Goal: Find specific page/section: Find specific page/section

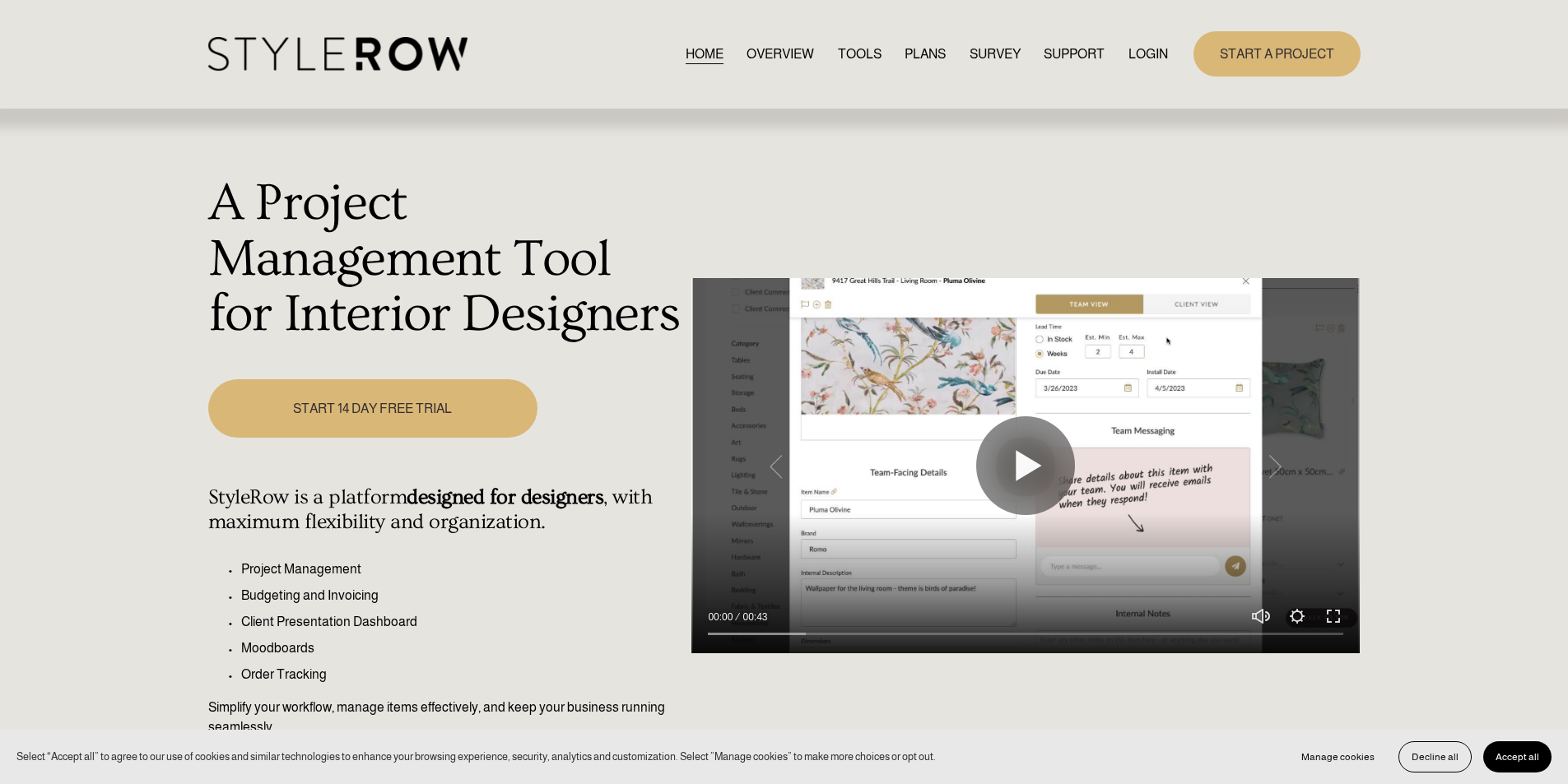
click at [1159, 51] on link "LOGIN" at bounding box center [1148, 54] width 39 height 23
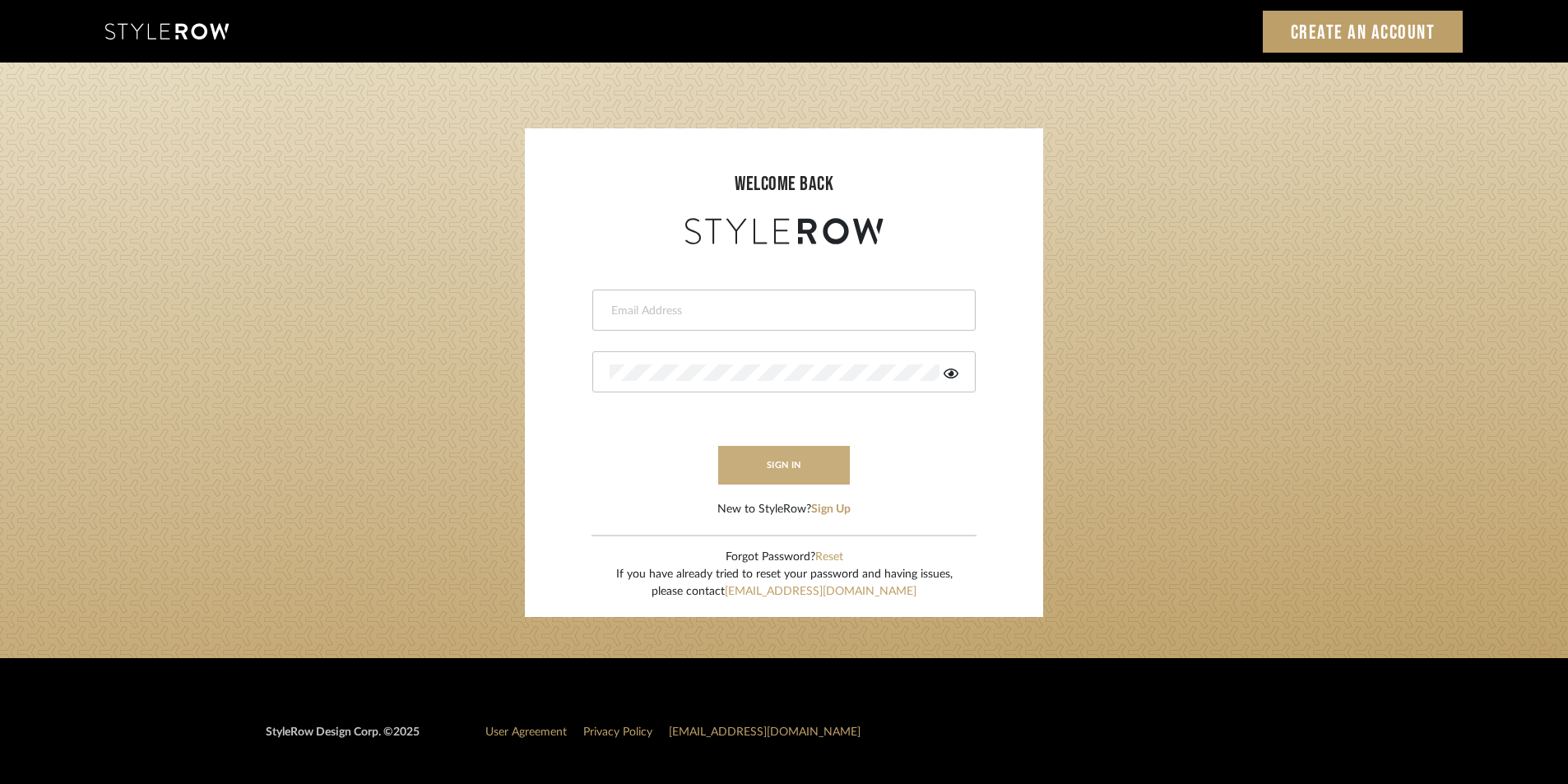
type input "[EMAIL_ADDRESS][PERSON_NAME][DOMAIN_NAME]"
click at [801, 454] on button "sign in" at bounding box center [784, 465] width 131 height 38
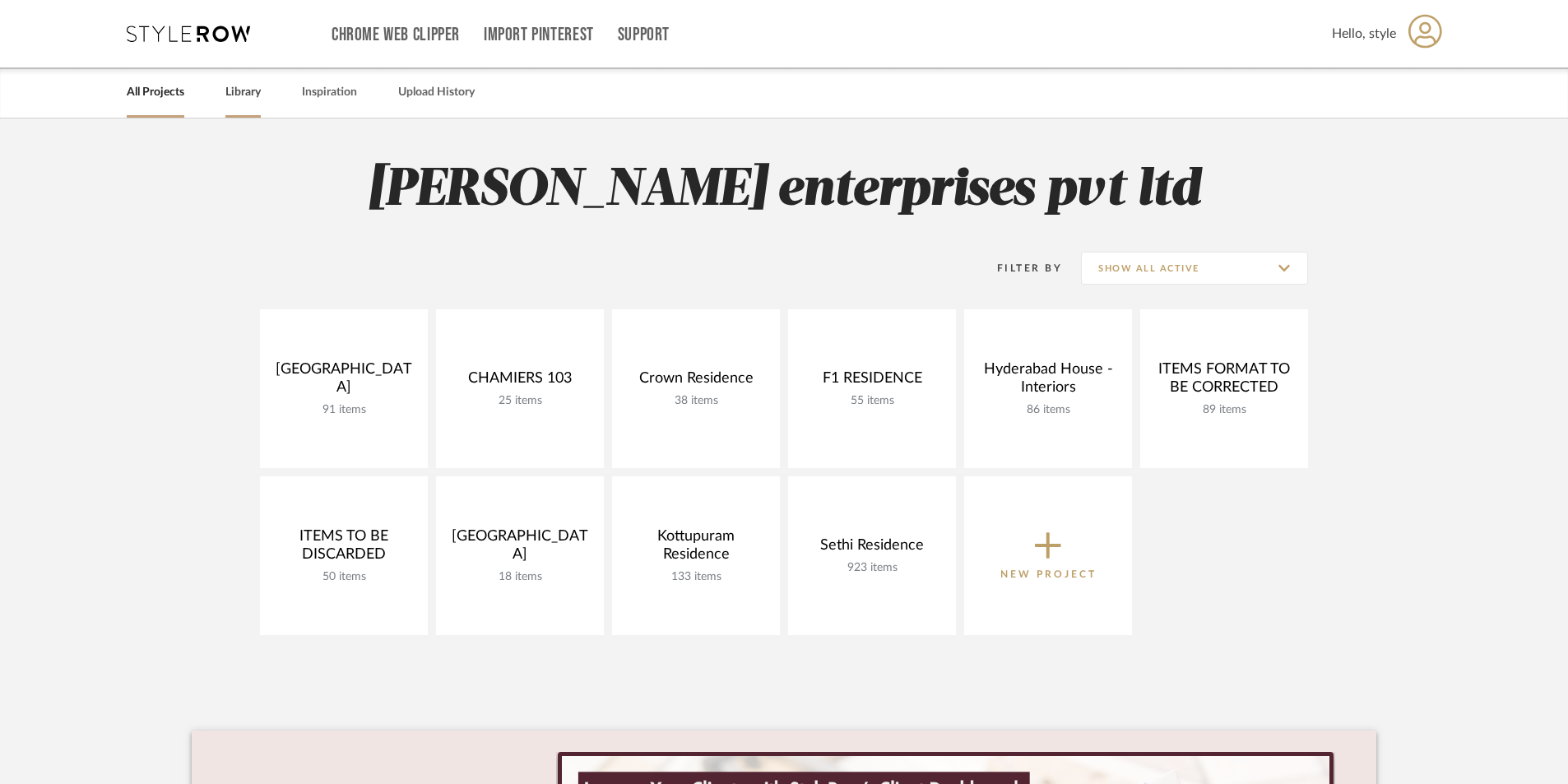
click at [255, 98] on link "Library" at bounding box center [243, 93] width 36 height 23
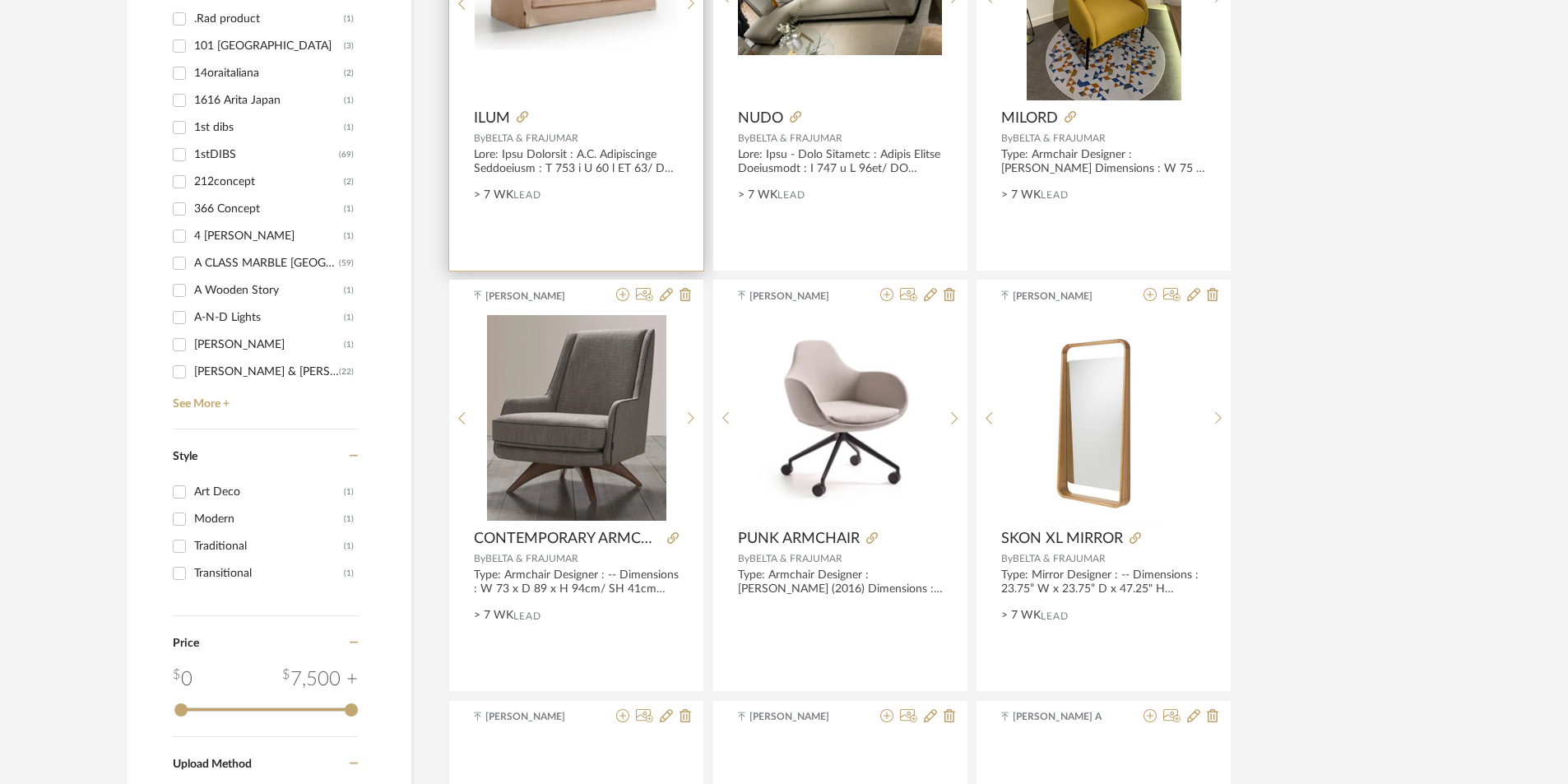
scroll to position [1727, 0]
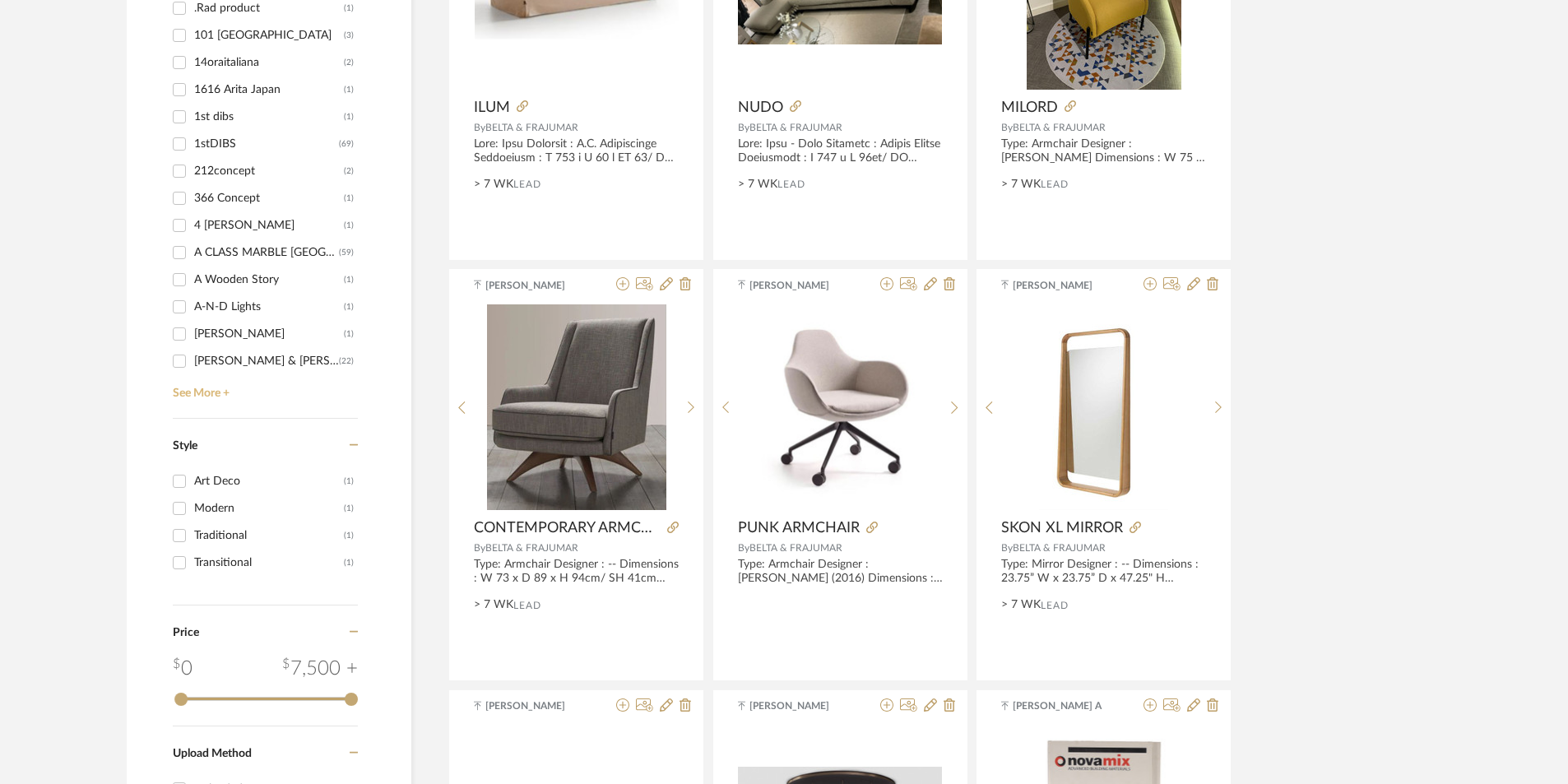
click at [203, 385] on link "See More +" at bounding box center [263, 388] width 189 height 26
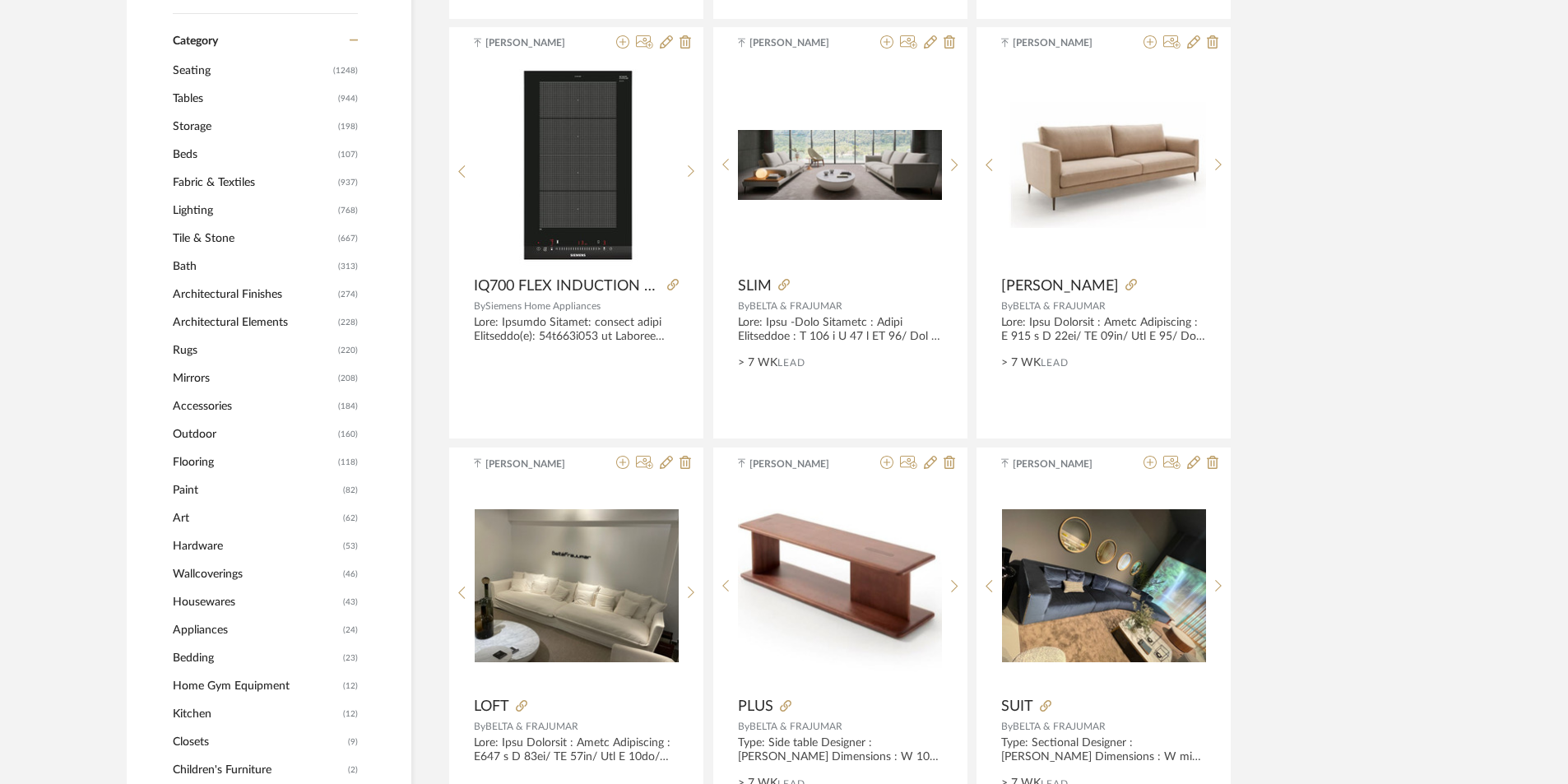
scroll to position [658, 0]
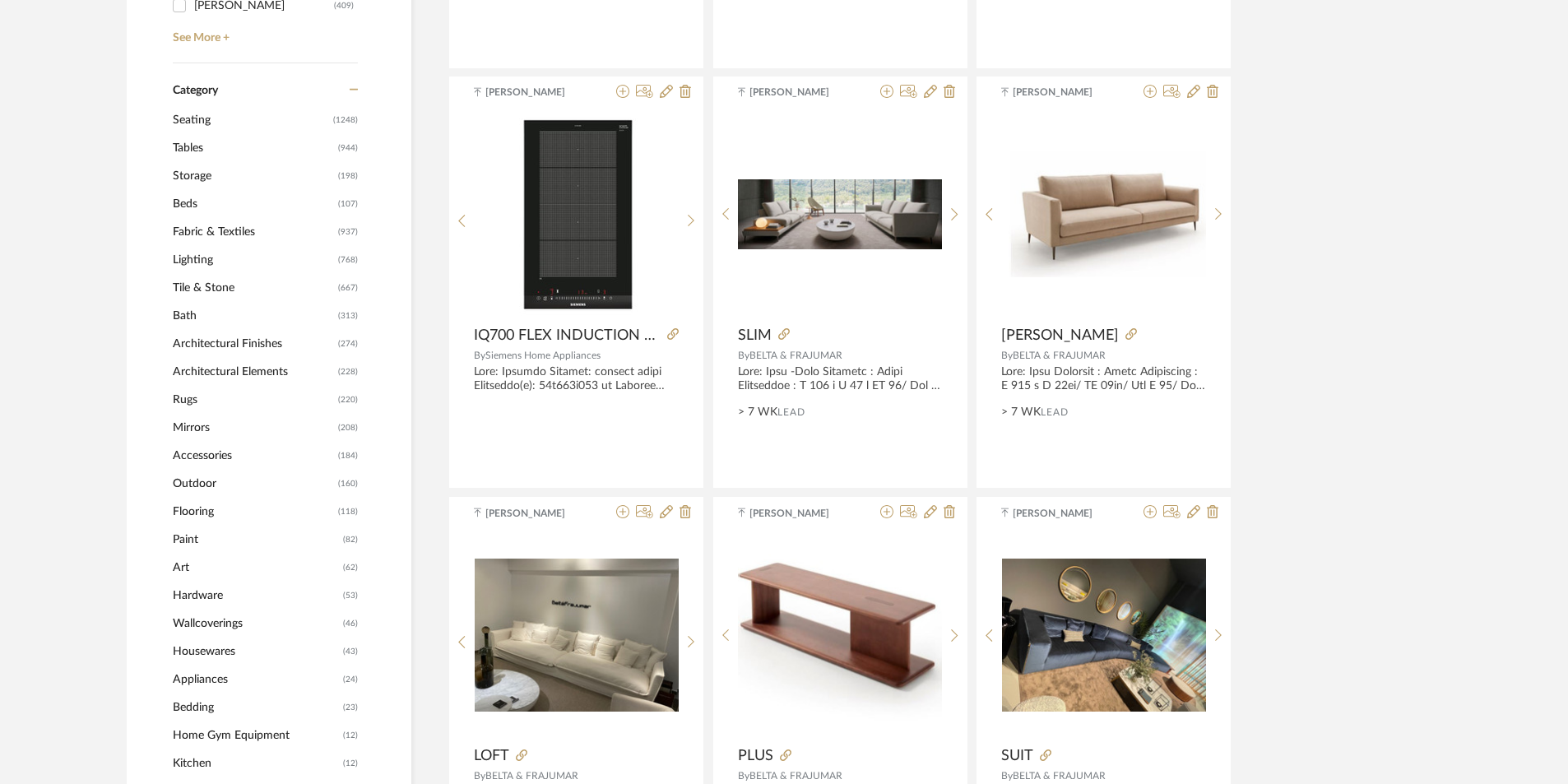
click at [190, 207] on span "Beds" at bounding box center [254, 204] width 161 height 28
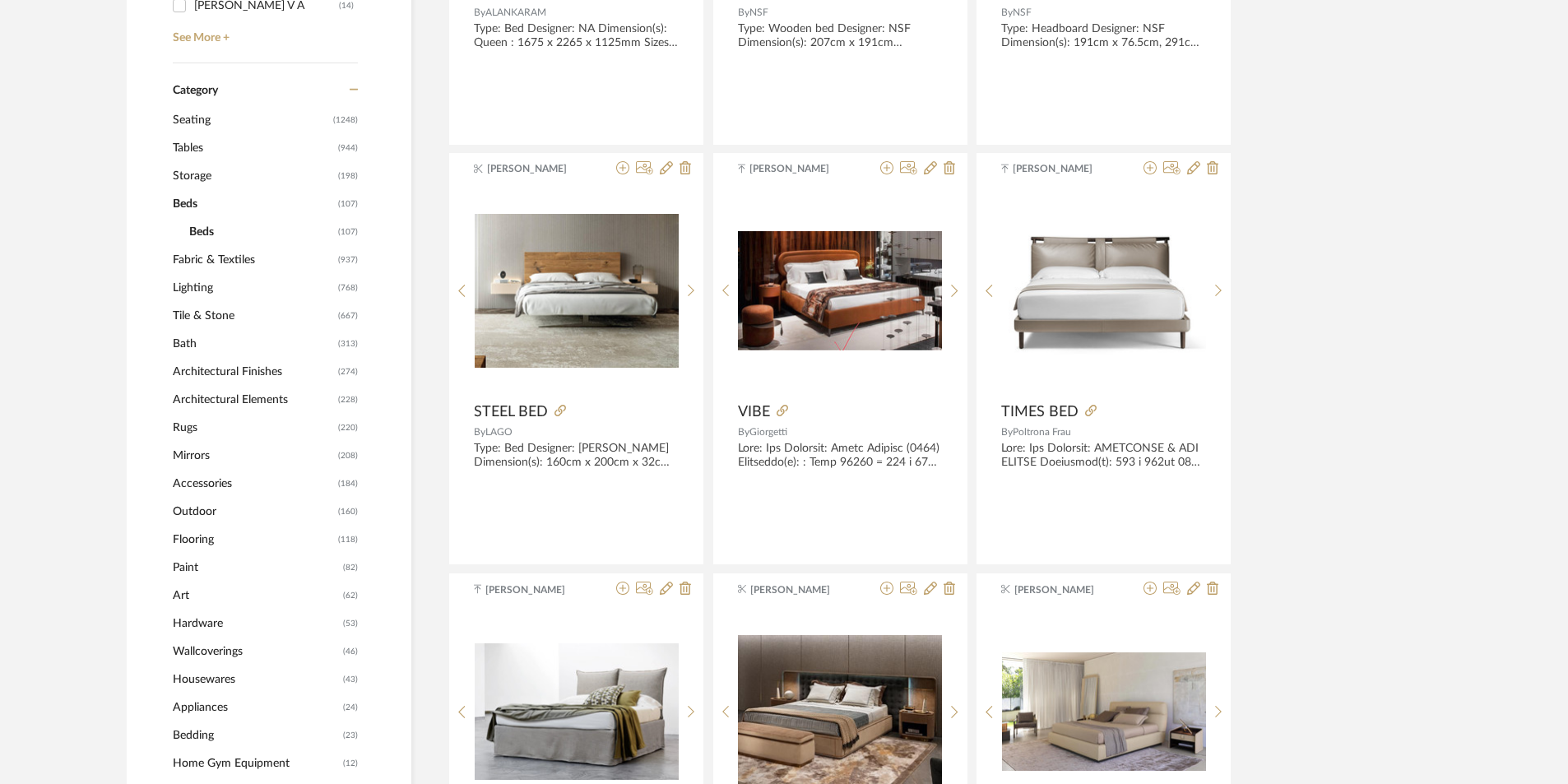
scroll to position [2, 0]
